Goal: Information Seeking & Learning: Learn about a topic

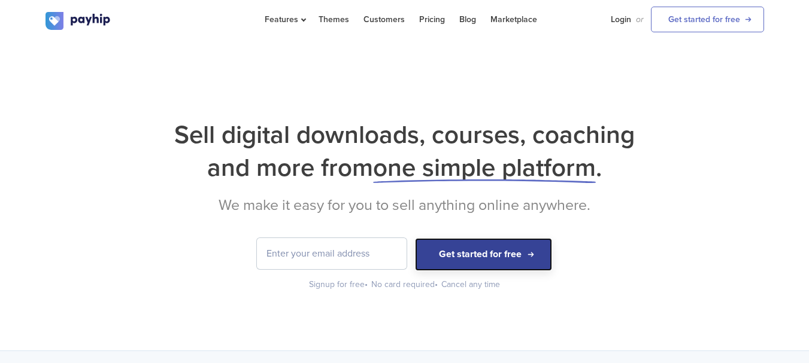
click at [506, 242] on button "Get started for free" at bounding box center [483, 254] width 137 height 33
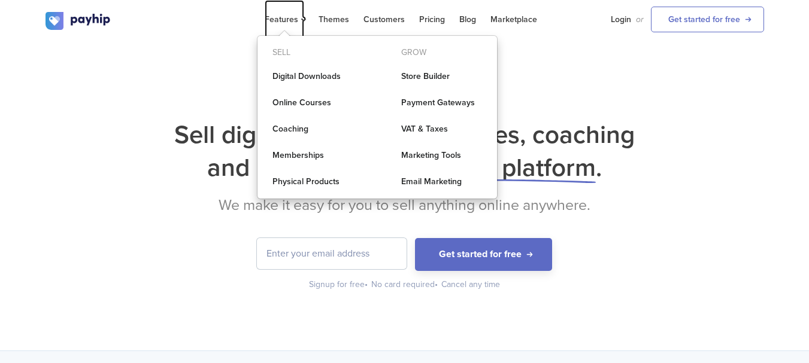
click at [296, 20] on span "Features" at bounding box center [285, 19] width 40 height 10
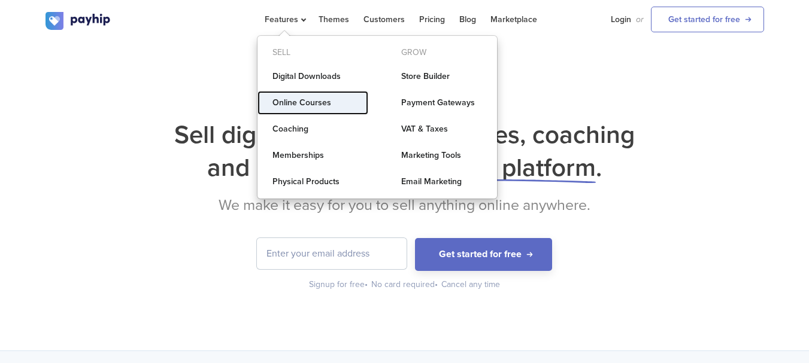
click at [282, 104] on link "Online Courses" at bounding box center [312, 103] width 111 height 24
